Goal: Task Accomplishment & Management: Use online tool/utility

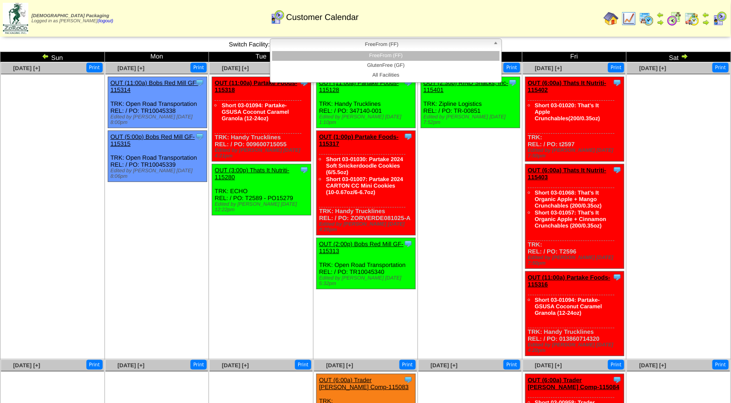
click at [387, 43] on span "FreeFrom (FF)" at bounding box center [382, 44] width 216 height 11
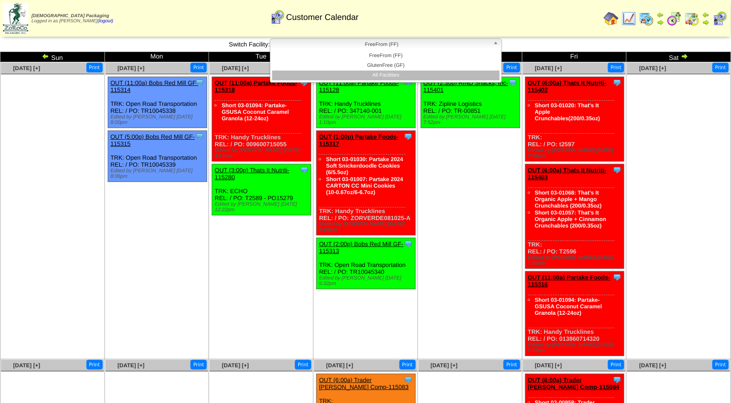
click at [387, 74] on li "All Facilities" at bounding box center [386, 76] width 228 height 10
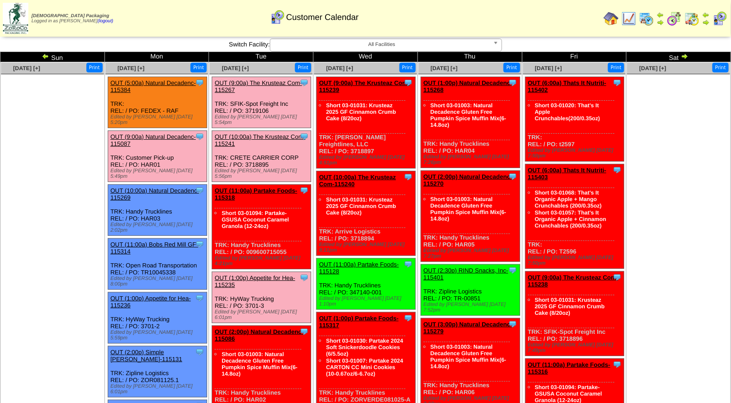
drag, startPoint x: 282, startPoint y: 252, endPoint x: 282, endPoint y: 259, distance: 7.4
click at [282, 272] on div "Clone Item OUT (1:00p) Appetite for Hea-115235 Appetite for Healthy Living Sche…" at bounding box center [261, 297] width 99 height 51
click at [282, 275] on link "OUT (1:00p) Appetite for Hea-115235" at bounding box center [255, 282] width 80 height 14
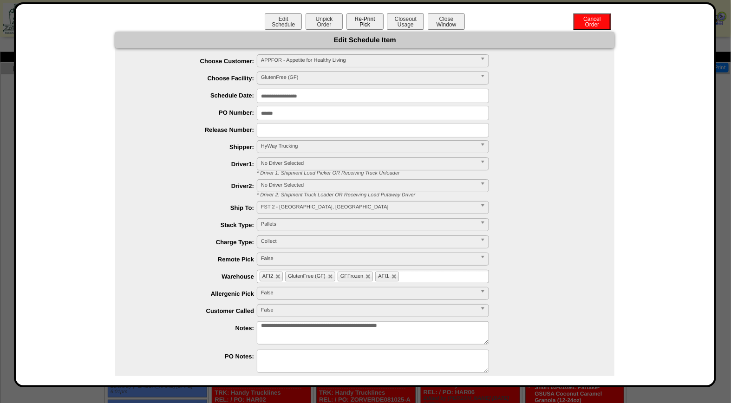
click at [364, 26] on button "Re-Print Pick" at bounding box center [365, 21] width 37 height 16
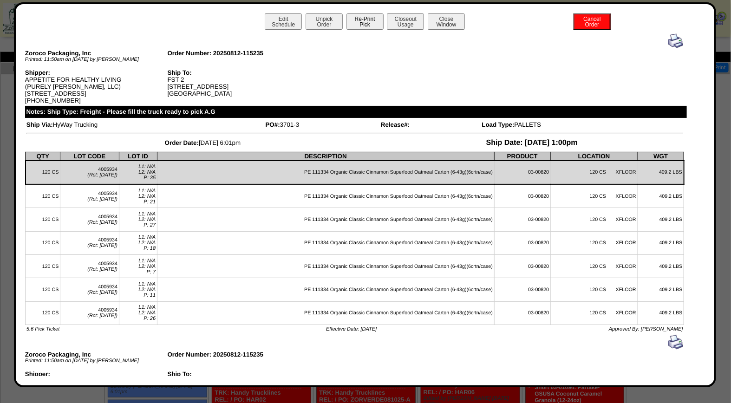
click at [363, 20] on button "Re-Print Pick" at bounding box center [365, 21] width 37 height 16
click at [670, 43] on img at bounding box center [676, 40] width 15 height 15
